Goal: Information Seeking & Learning: Learn about a topic

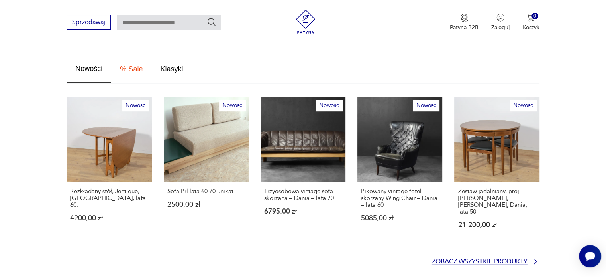
click at [482, 259] on p "Zobacz wszystkie produkty" at bounding box center [480, 261] width 96 height 5
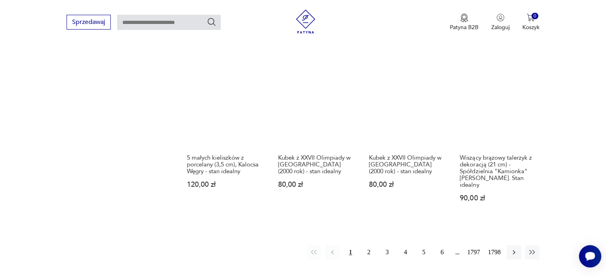
scroll to position [713, 0]
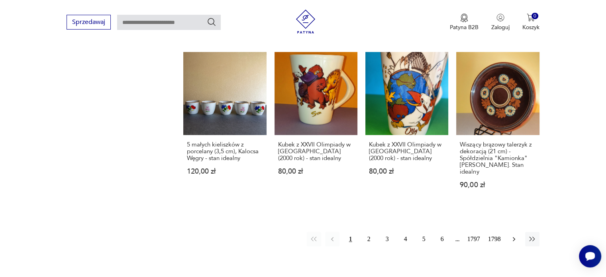
click at [514, 235] on icon "button" at bounding box center [514, 239] width 8 height 8
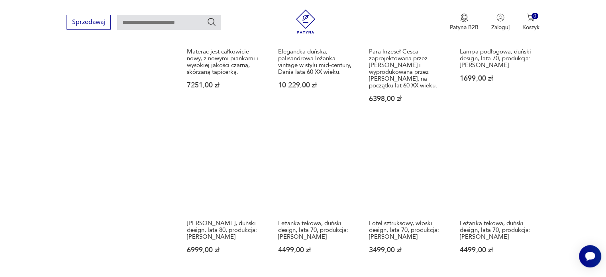
scroll to position [661, 0]
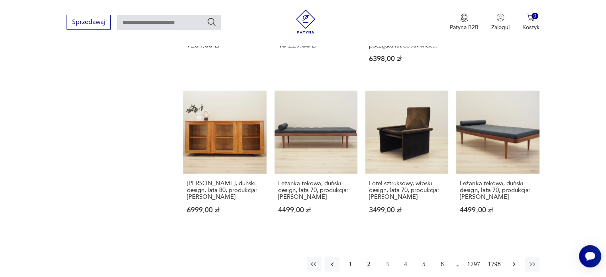
click at [513, 260] on icon "button" at bounding box center [514, 264] width 8 height 8
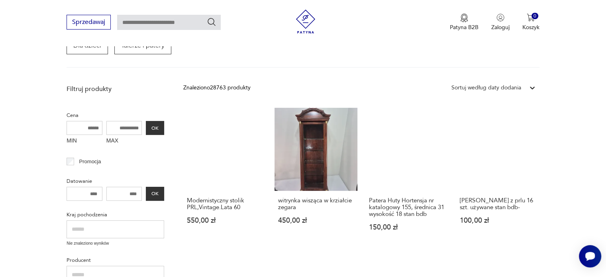
scroll to position [183, 0]
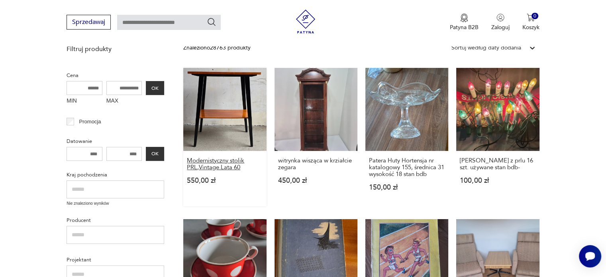
click at [203, 165] on h3 "Modernistyczny stolik PRL,Vintage.Lata 60" at bounding box center [225, 164] width 76 height 14
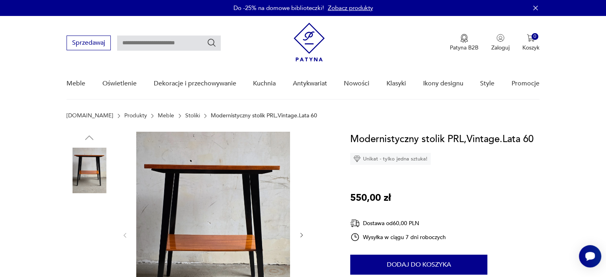
click at [213, 142] on img at bounding box center [213, 234] width 154 height 205
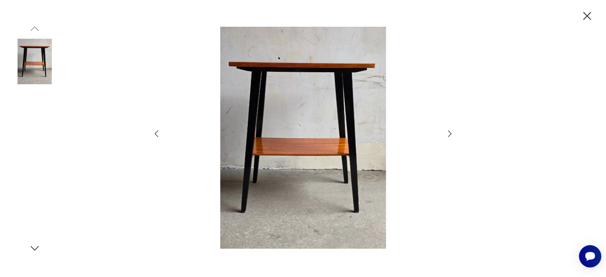
scroll to position [80, 0]
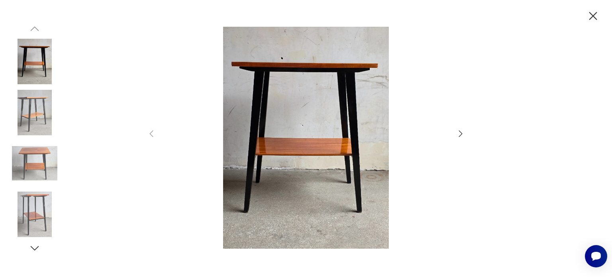
click at [455, 134] on div at bounding box center [306, 138] width 319 height 223
click at [463, 133] on icon "button" at bounding box center [461, 134] width 10 height 10
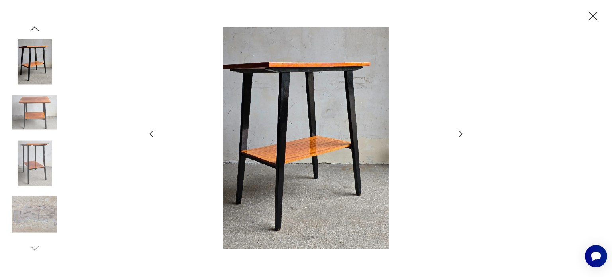
click at [463, 133] on icon "button" at bounding box center [461, 134] width 10 height 10
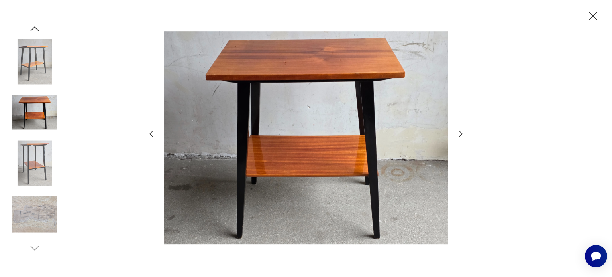
click at [463, 133] on icon "button" at bounding box center [461, 134] width 10 height 10
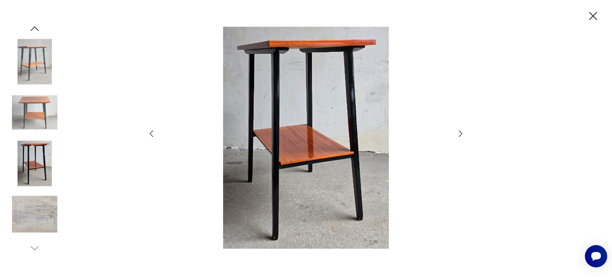
click at [463, 133] on icon "button" at bounding box center [461, 134] width 10 height 10
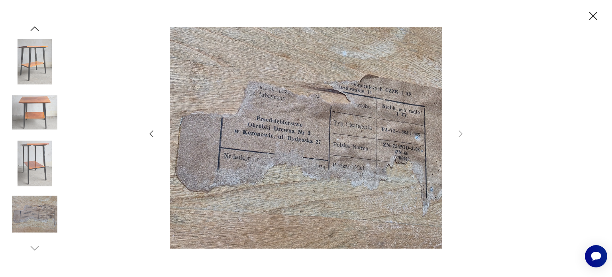
click at [594, 15] on icon "button" at bounding box center [594, 16] width 8 height 8
